Goal: Check status: Check status

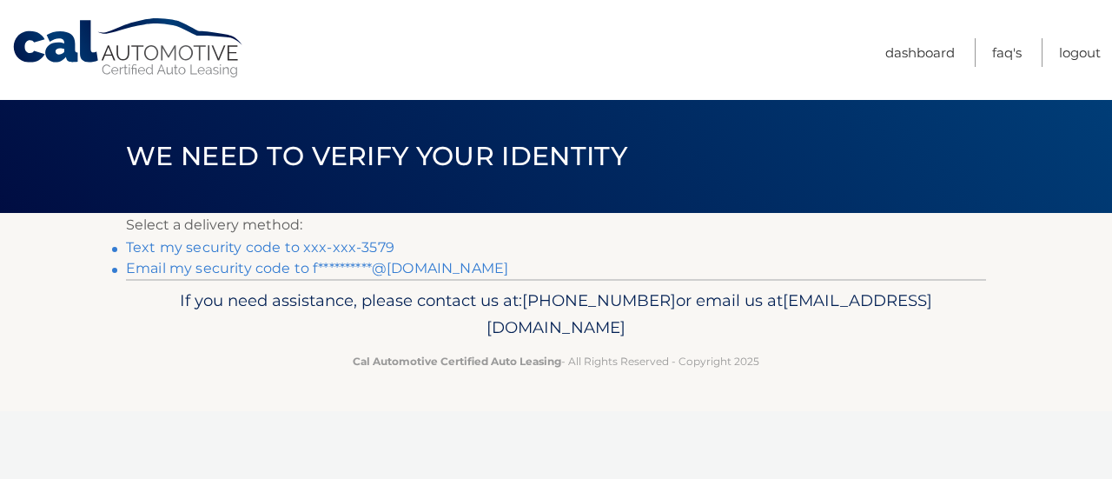
click at [358, 247] on link "Text my security code to xxx-xxx-3579" at bounding box center [260, 247] width 269 height 17
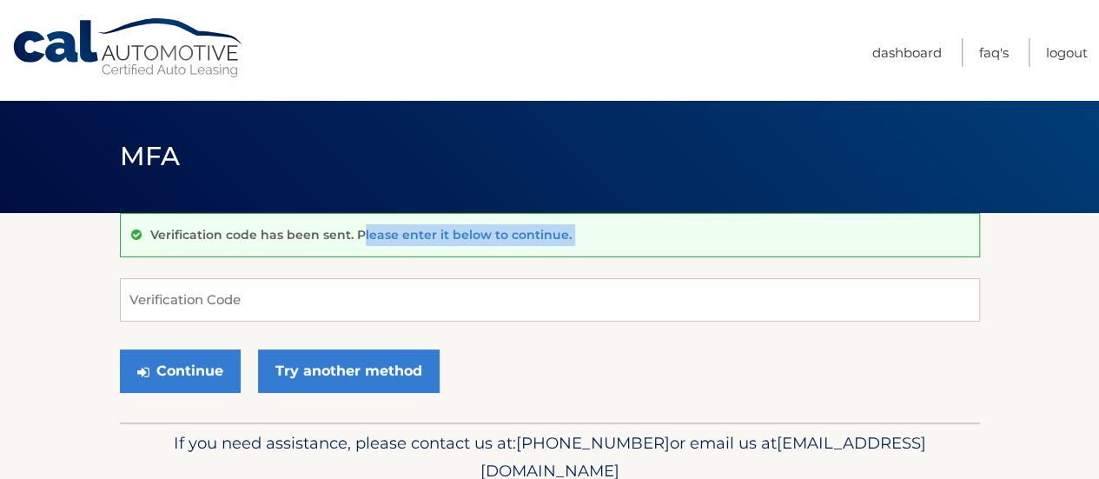
drag, startPoint x: 0, startPoint y: 0, endPoint x: 212, endPoint y: 297, distance: 365.1
click at [212, 297] on div "Verification code has been sent. Please enter it below to continue. Verificatio…" at bounding box center [550, 317] width 860 height 209
click at [212, 297] on input "Verification Code" at bounding box center [550, 299] width 860 height 43
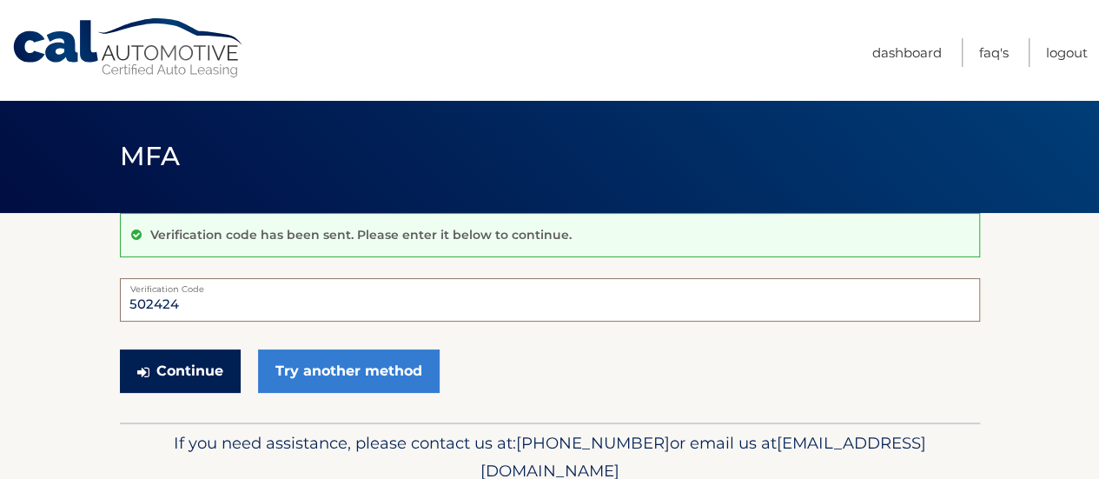
type input "502424"
click at [172, 365] on button "Continue" at bounding box center [180, 370] width 121 height 43
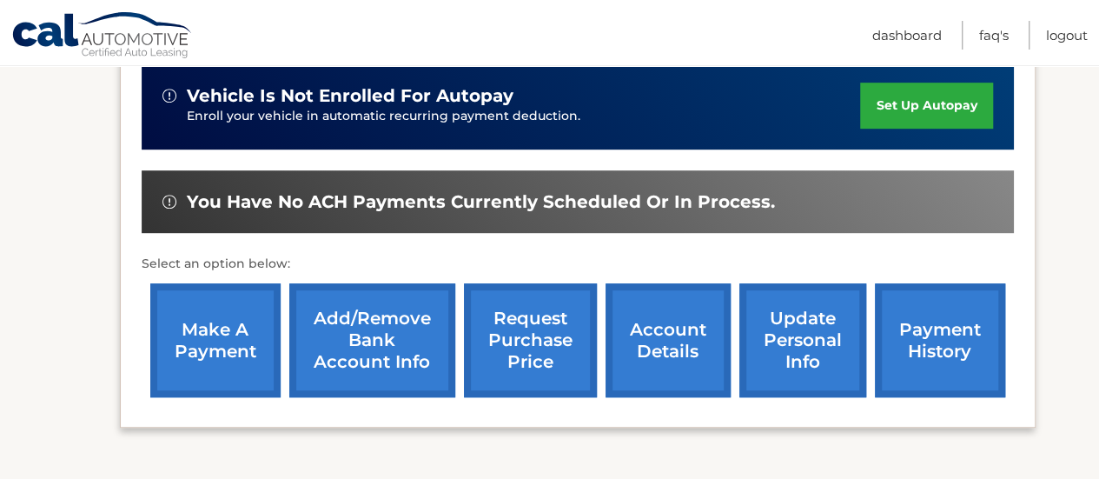
scroll to position [494, 0]
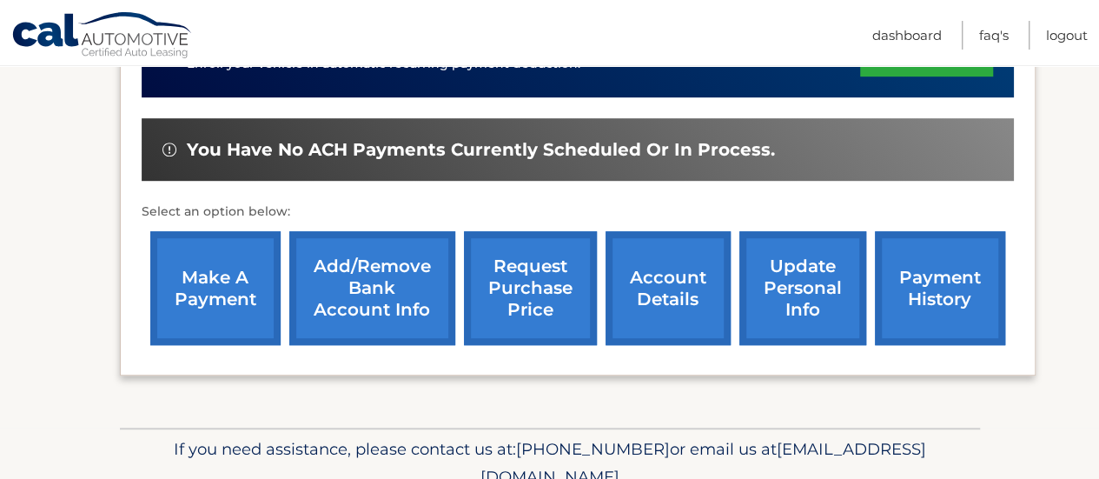
click at [934, 304] on link "payment history" at bounding box center [940, 288] width 130 height 114
